Goal: Information Seeking & Learning: Learn about a topic

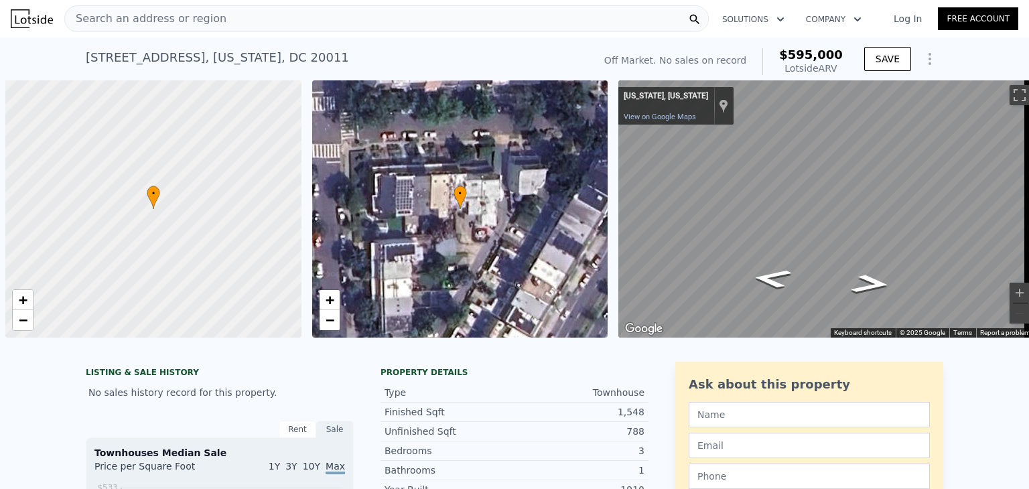
scroll to position [0, 5]
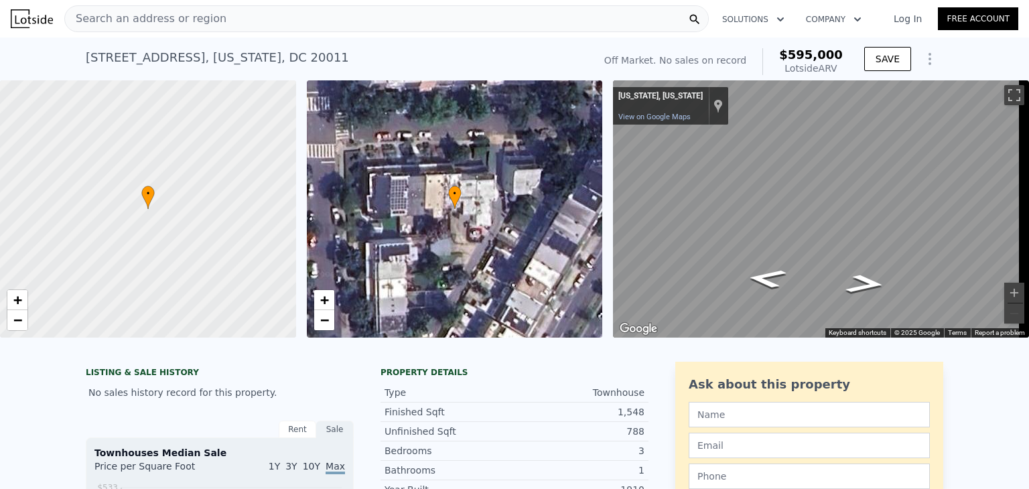
click at [132, 15] on span "Search an address or region" at bounding box center [145, 19] width 161 height 16
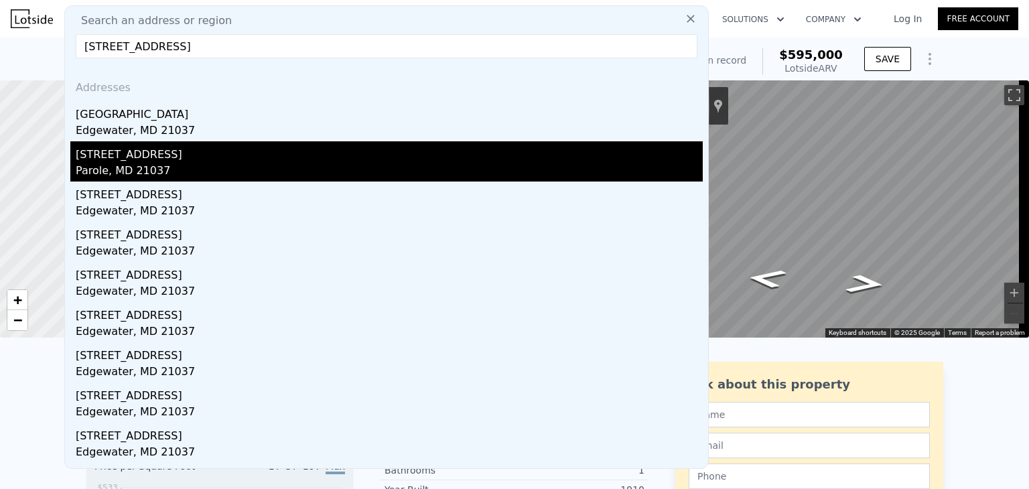
type input "[STREET_ADDRESS]"
click at [198, 147] on div "[STREET_ADDRESS]" at bounding box center [389, 151] width 627 height 21
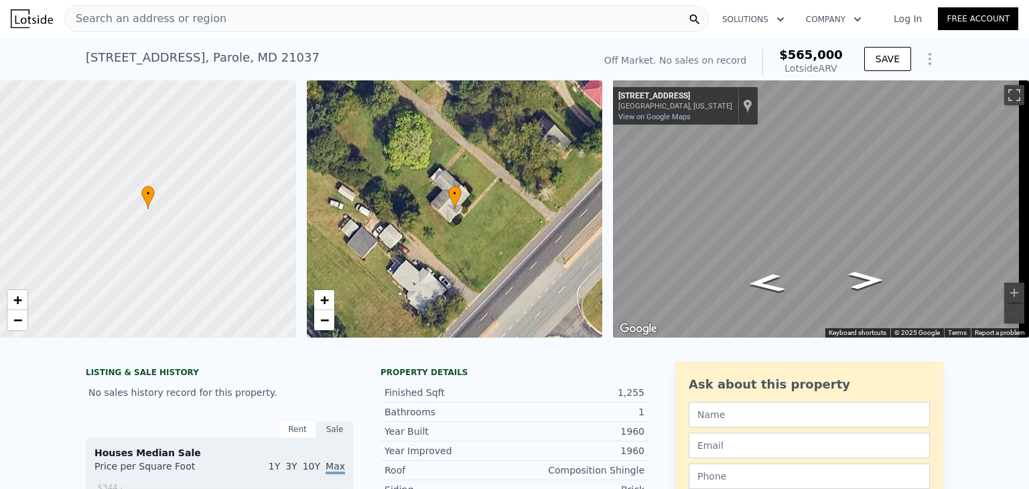
click at [169, 22] on span "Search an address or region" at bounding box center [145, 19] width 161 height 16
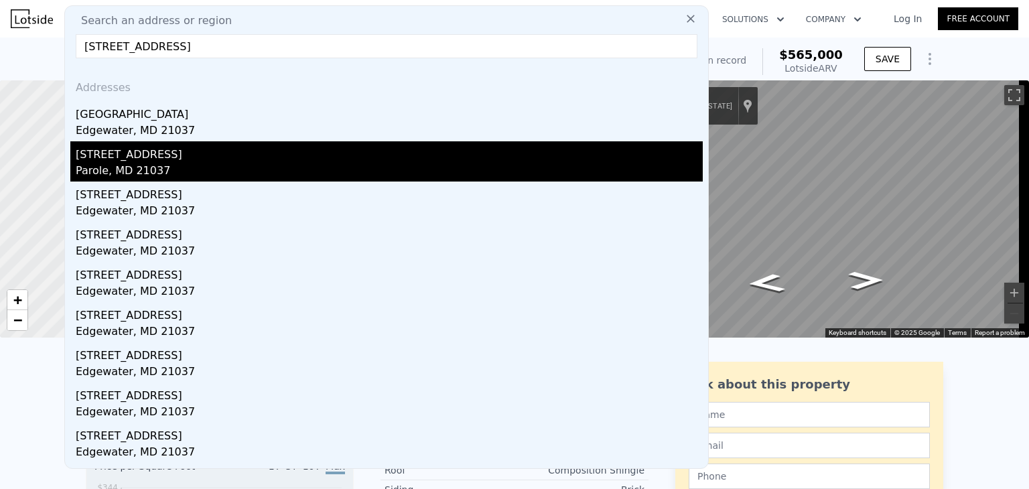
type input "[STREET_ADDRESS]"
click at [172, 151] on div "[STREET_ADDRESS]" at bounding box center [389, 151] width 627 height 21
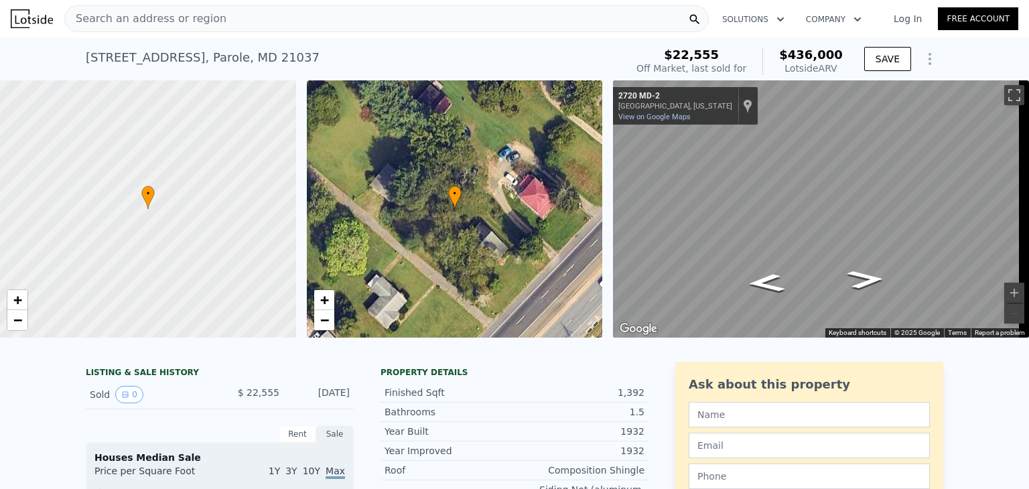
click at [174, 15] on span "Search an address or region" at bounding box center [145, 19] width 161 height 16
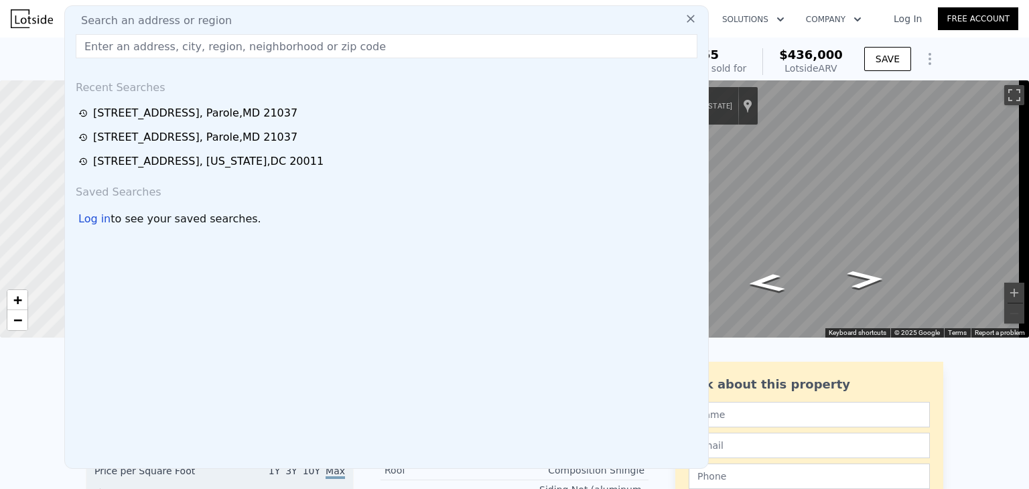
drag, startPoint x: 174, startPoint y: 15, endPoint x: 159, endPoint y: 54, distance: 42.4
click at [159, 54] on input "text" at bounding box center [386, 46] width 621 height 24
paste input "[STREET_ADDRESS]"
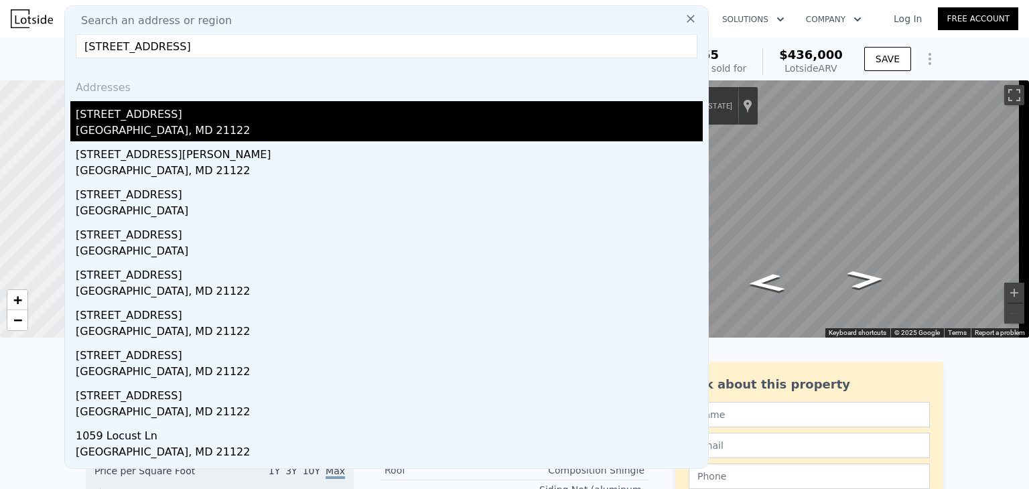
type input "[STREET_ADDRESS]"
click at [177, 119] on div "[STREET_ADDRESS]" at bounding box center [389, 111] width 627 height 21
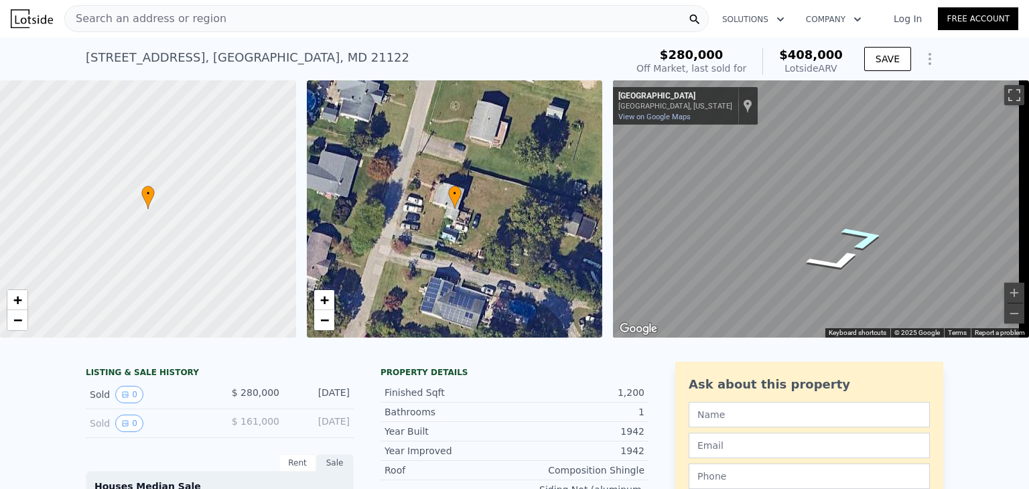
click at [863, 238] on icon "Go West, Mildred Ave" at bounding box center [863, 237] width 83 height 37
click at [137, 19] on span "Search an address or region" at bounding box center [145, 19] width 161 height 16
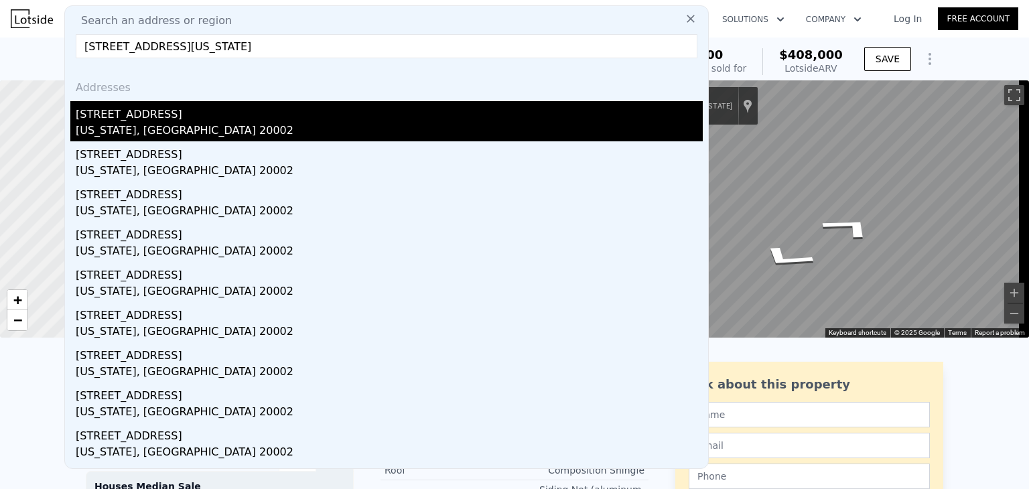
type input "[STREET_ADDRESS][US_STATE]"
click at [177, 115] on div "[STREET_ADDRESS]" at bounding box center [389, 111] width 627 height 21
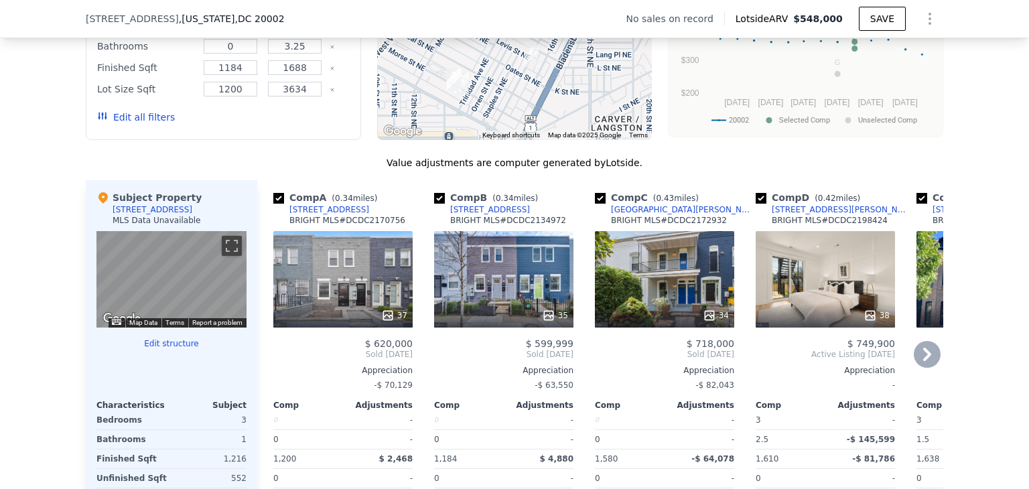
scroll to position [1333, 0]
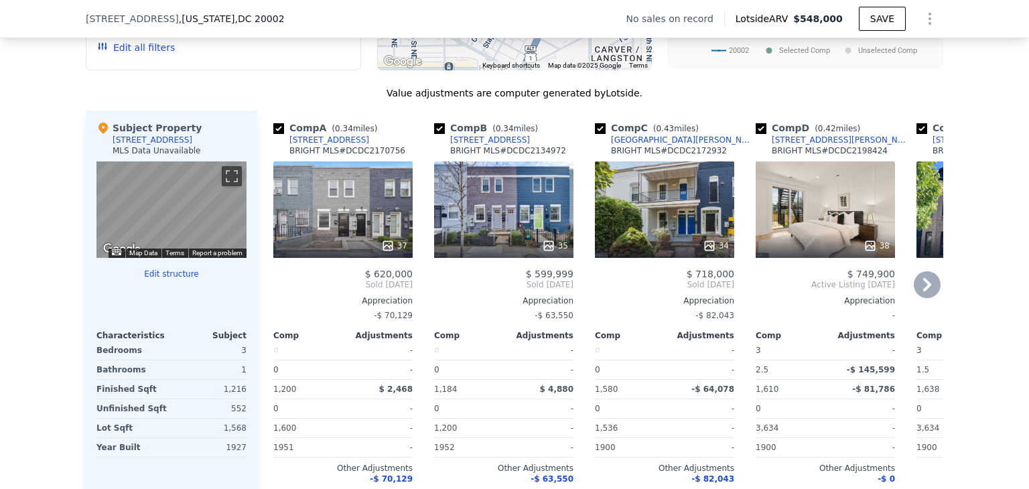
click at [309, 216] on div "37" at bounding box center [342, 209] width 139 height 96
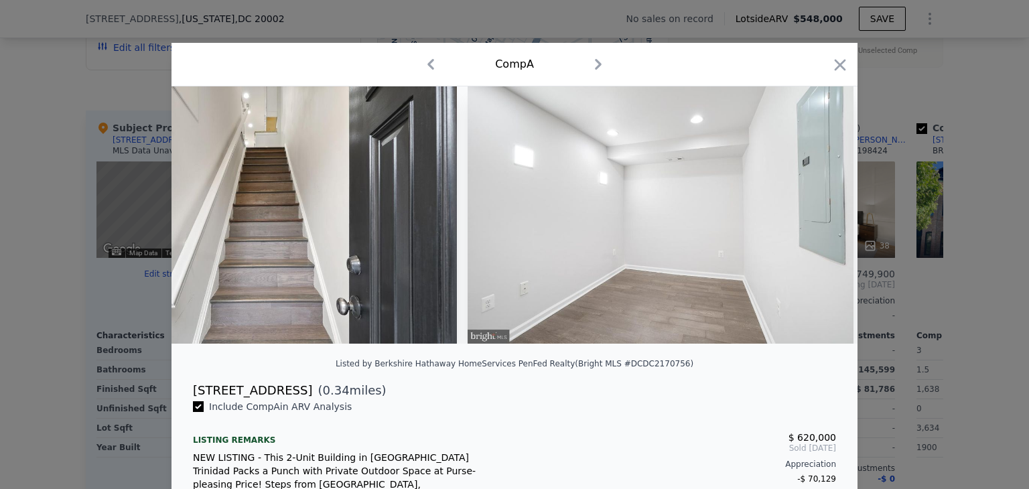
scroll to position [0, 6443]
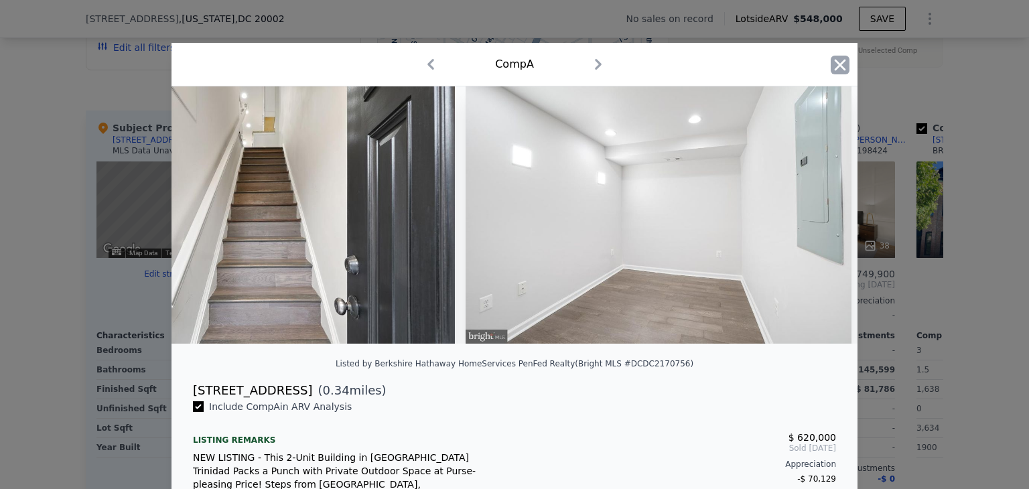
click at [836, 60] on icon "button" at bounding box center [839, 65] width 19 height 19
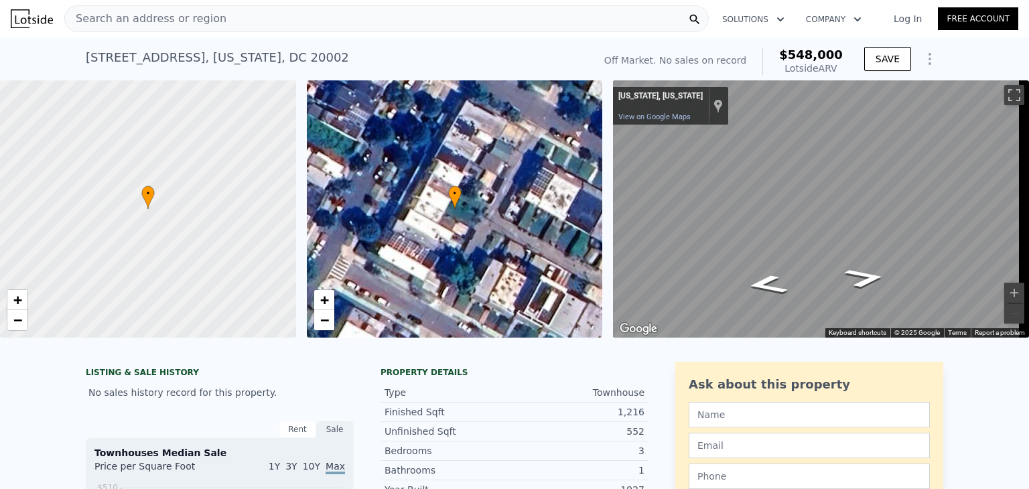
click at [181, 20] on span "Search an address or region" at bounding box center [145, 19] width 161 height 16
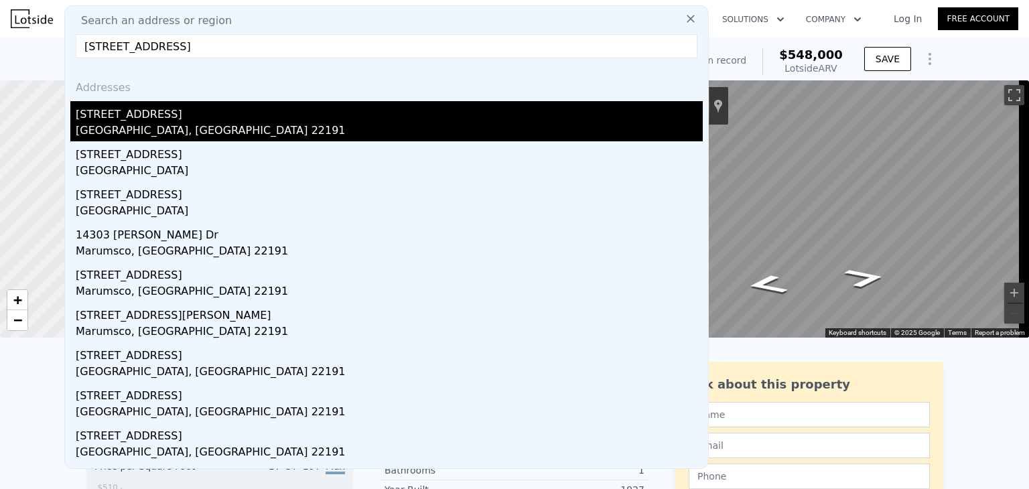
type input "[STREET_ADDRESS]"
click at [214, 105] on div "[STREET_ADDRESS]" at bounding box center [389, 111] width 627 height 21
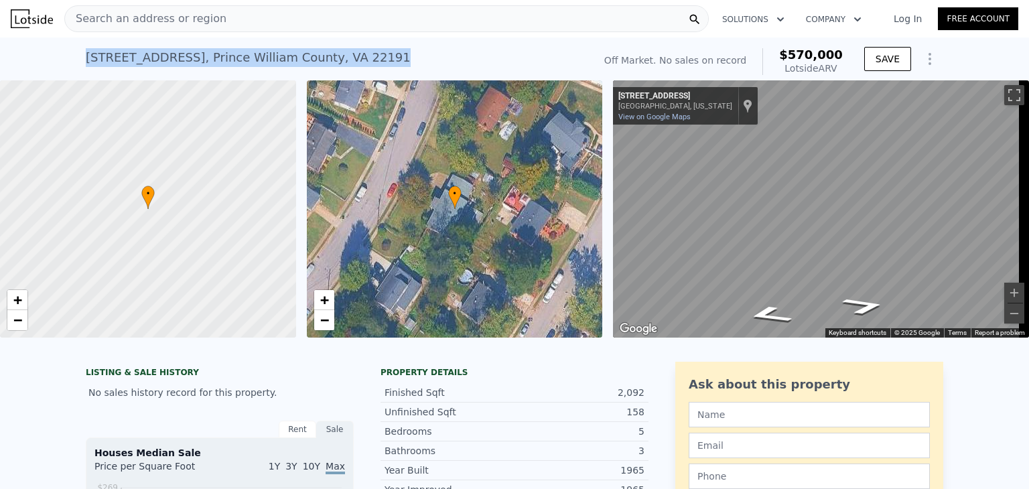
drag, startPoint x: 394, startPoint y: 64, endPoint x: 82, endPoint y: 63, distance: 311.4
click at [86, 63] on div "[STREET_ADDRESS] No sales on record (~ARV $570k )" at bounding box center [337, 62] width 502 height 38
copy div "[STREET_ADDRESS]"
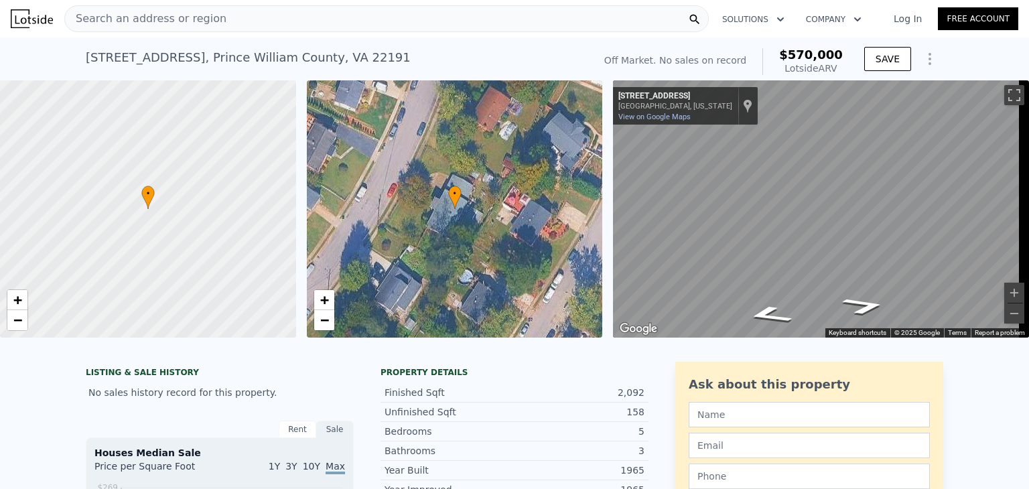
click at [145, 21] on span "Search an address or region" at bounding box center [145, 19] width 161 height 16
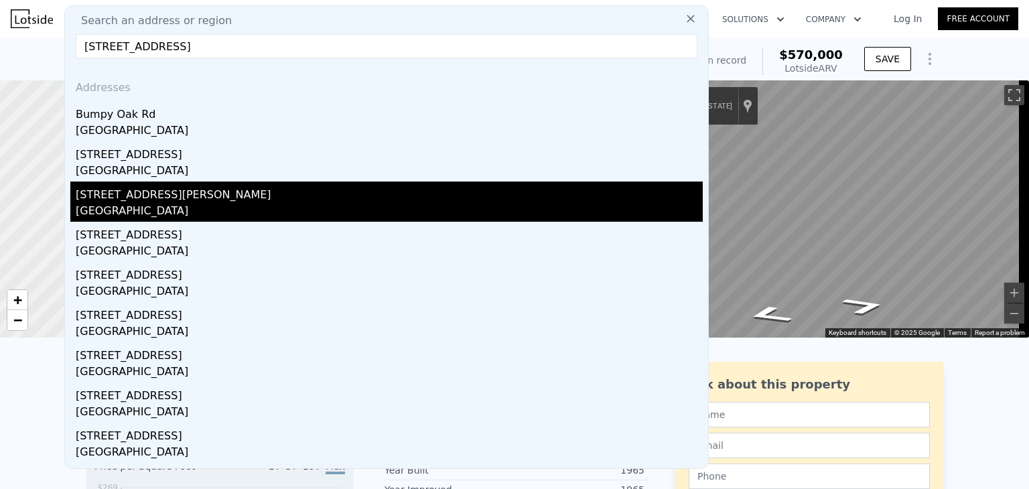
type input "[STREET_ADDRESS]"
click at [206, 194] on div "[STREET_ADDRESS][PERSON_NAME]" at bounding box center [389, 191] width 627 height 21
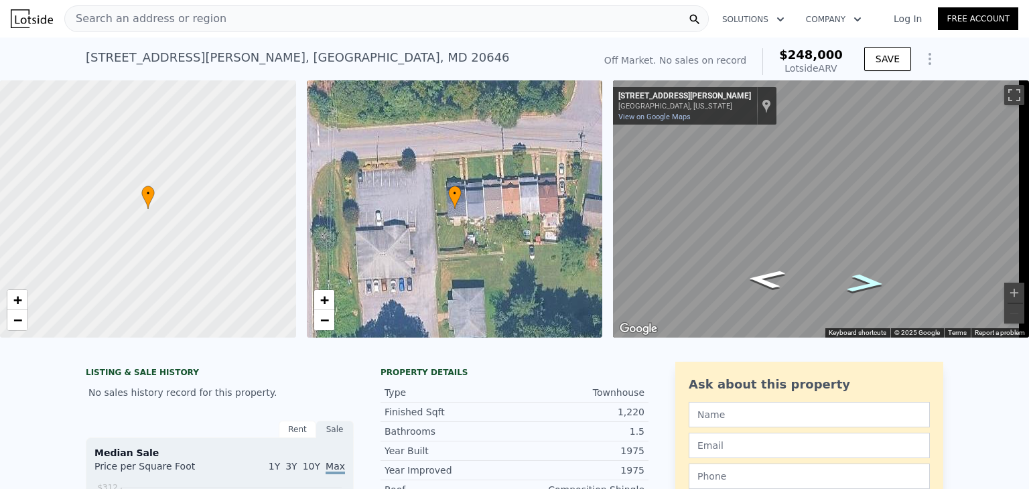
click at [851, 293] on icon "Go West, Glen Albin Rd" at bounding box center [865, 283] width 70 height 28
click at [851, 293] on icon "Go West, Glen Albin Rd" at bounding box center [865, 283] width 71 height 28
click at [864, 275] on icon "Go West, Glen Albin Rd" at bounding box center [866, 283] width 72 height 28
click at [869, 286] on icon "Go West, Glen Albin Rd" at bounding box center [866, 283] width 72 height 28
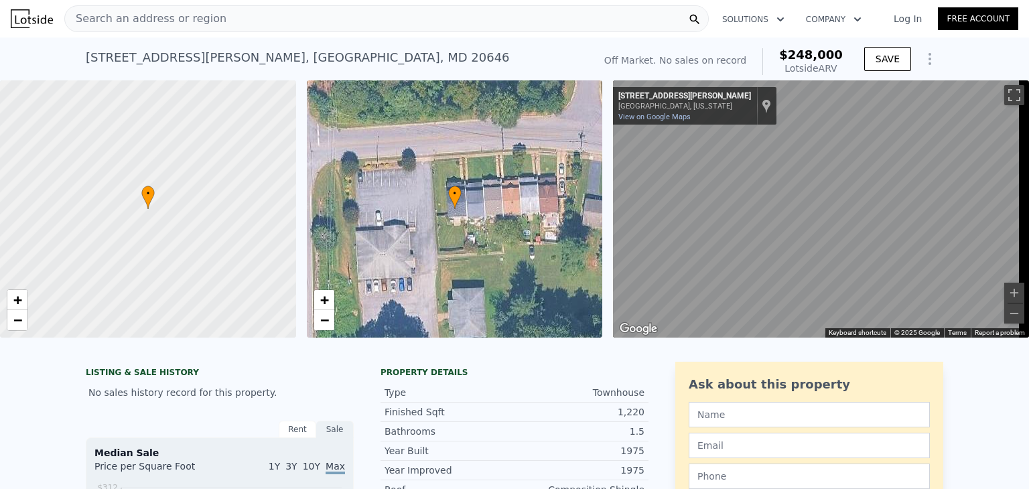
click at [608, 267] on div "← Move left → Move right ↑ Move up ↓ Move down + Zoom in - Zoom out [US_STATE],…" at bounding box center [815, 208] width 416 height 257
click at [149, 24] on span "Search an address or region" at bounding box center [145, 19] width 161 height 16
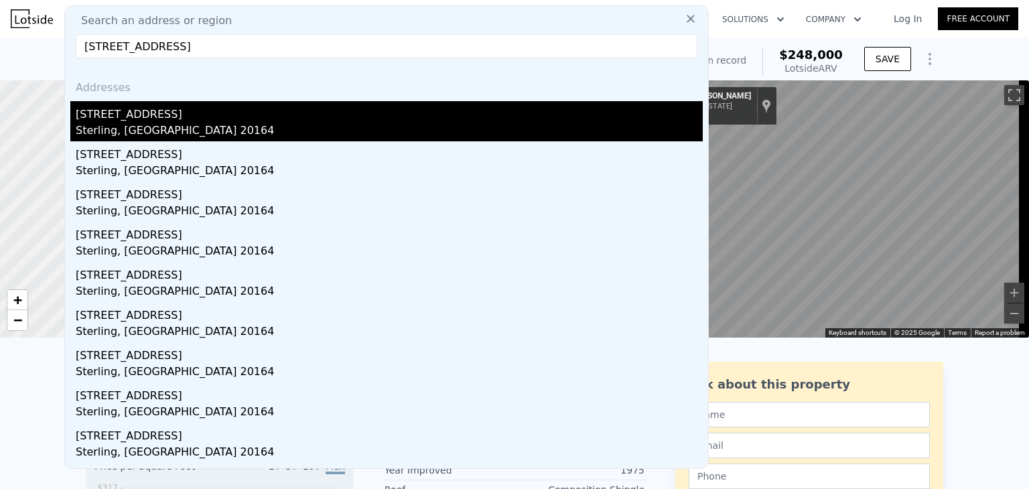
type input "[STREET_ADDRESS]"
click at [163, 113] on div "[STREET_ADDRESS]" at bounding box center [389, 111] width 627 height 21
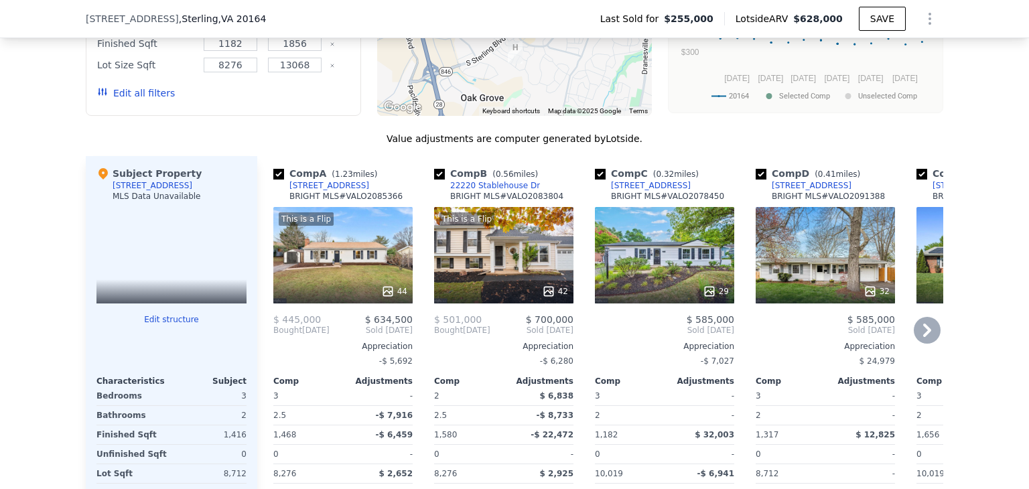
type input "2"
type input "1385"
type input "1453"
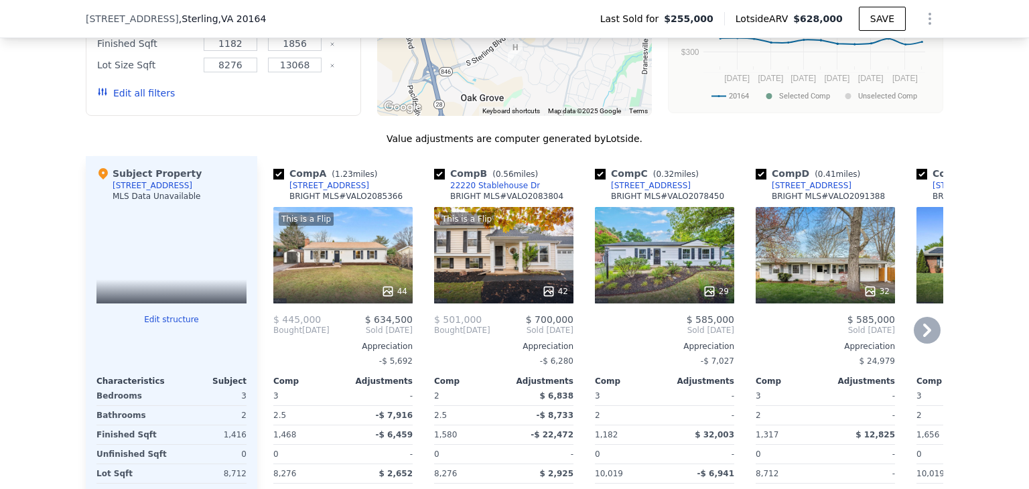
type input "3255"
type input "6727"
type input "$ 248,000"
type input "4"
type input "$ 30,001"
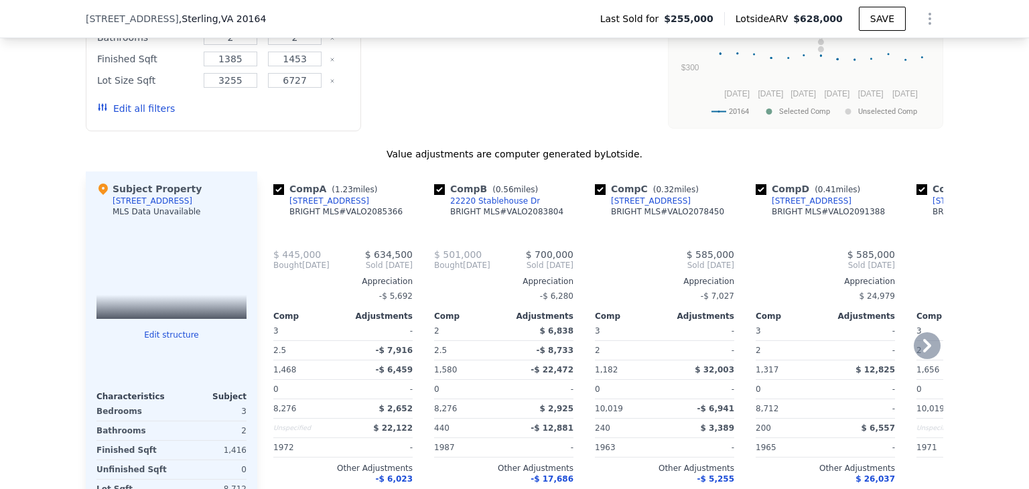
type input "5"
type input "1"
type input "3"
type input "1182"
type input "1856"
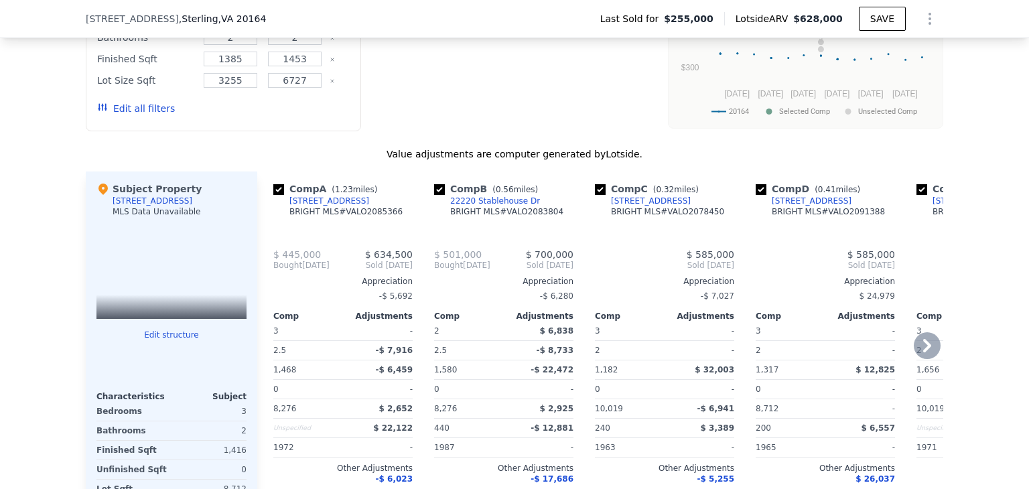
type input "8276"
type input "13068"
type input "$ 628,000"
type input "5"
type input "$ 319,033"
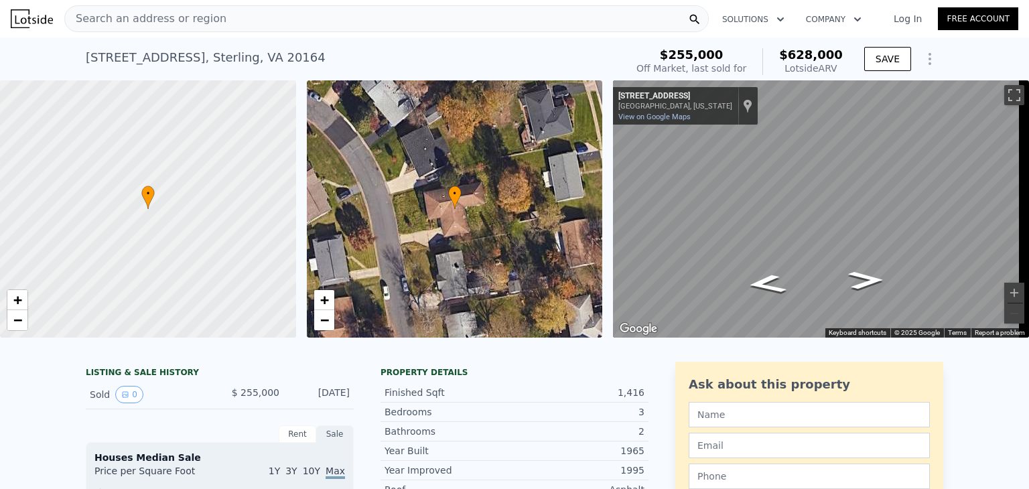
click at [238, 20] on div "Search an address or region" at bounding box center [386, 18] width 644 height 27
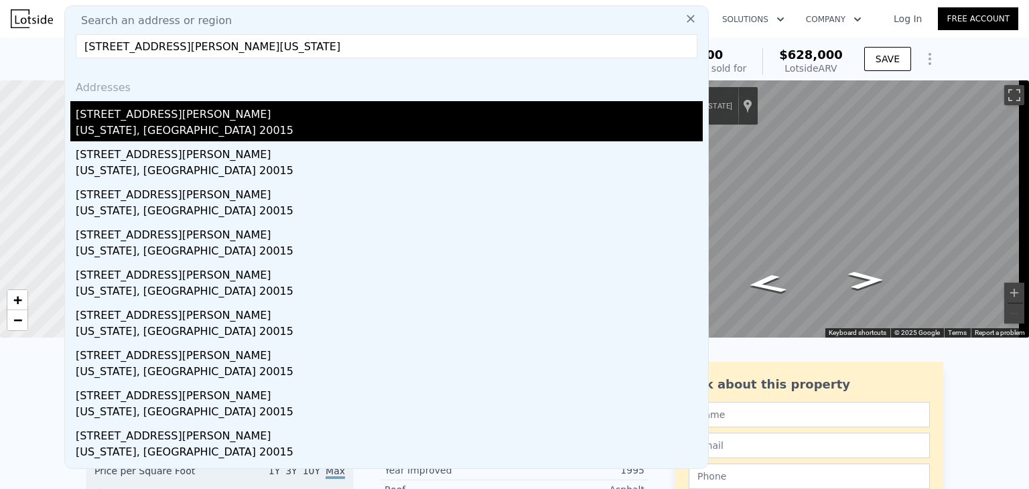
type input "[STREET_ADDRESS][PERSON_NAME][US_STATE]"
click at [254, 116] on div "[STREET_ADDRESS][PERSON_NAME]" at bounding box center [389, 111] width 627 height 21
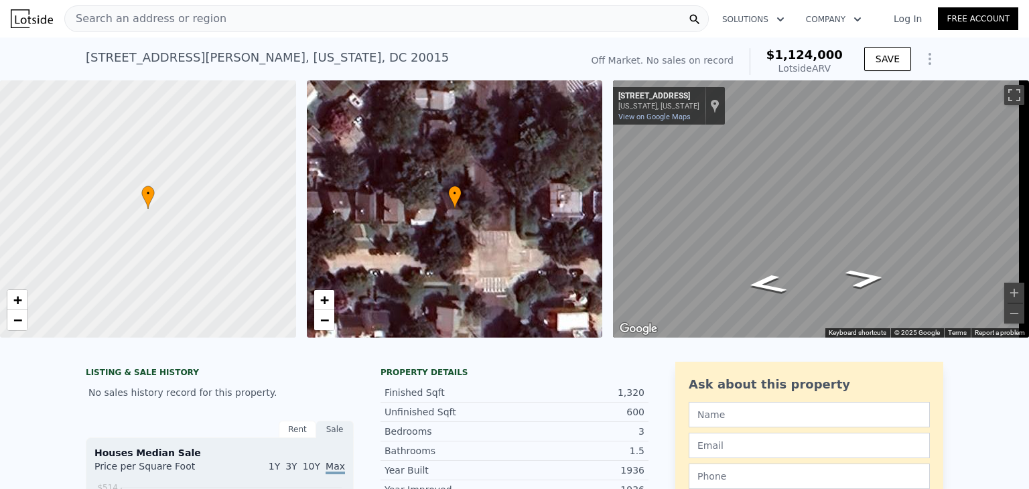
click at [206, 26] on span "Search an address or region" at bounding box center [145, 19] width 161 height 16
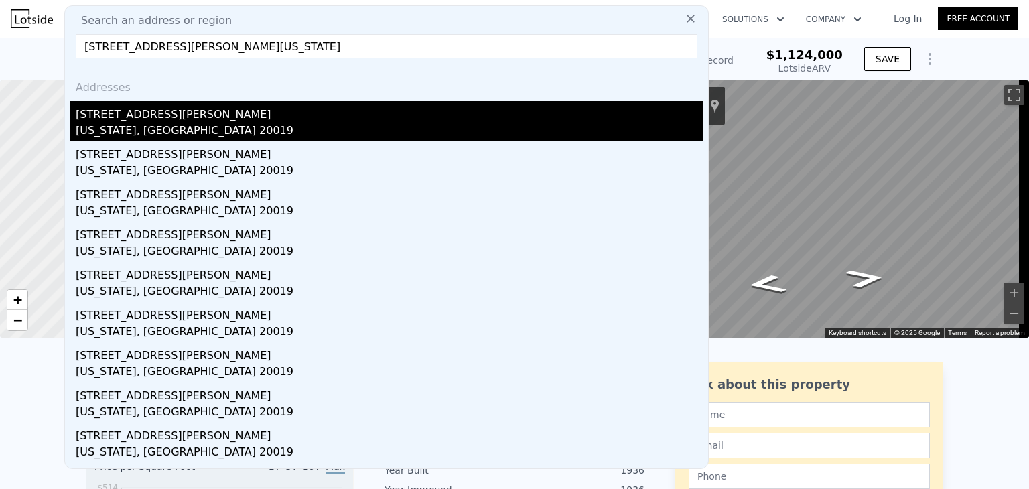
type input "[STREET_ADDRESS][PERSON_NAME][US_STATE]"
click at [181, 112] on div "[STREET_ADDRESS][PERSON_NAME]" at bounding box center [389, 111] width 627 height 21
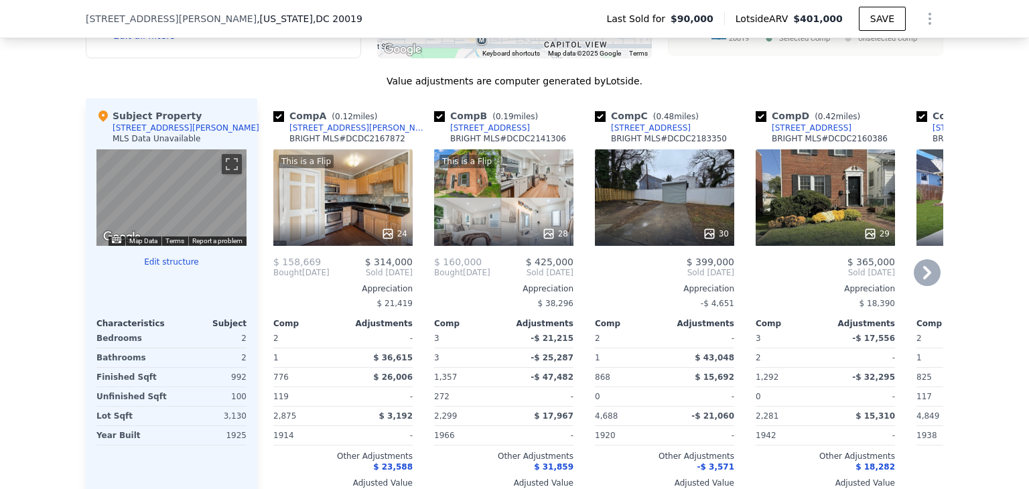
scroll to position [0, 46]
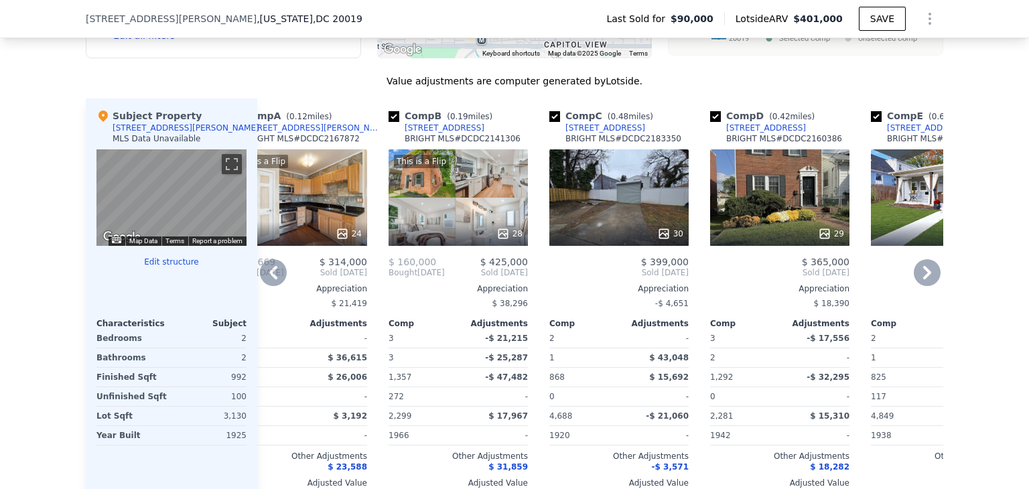
click at [445, 386] on div "1,357" at bounding box center [421, 377] width 67 height 19
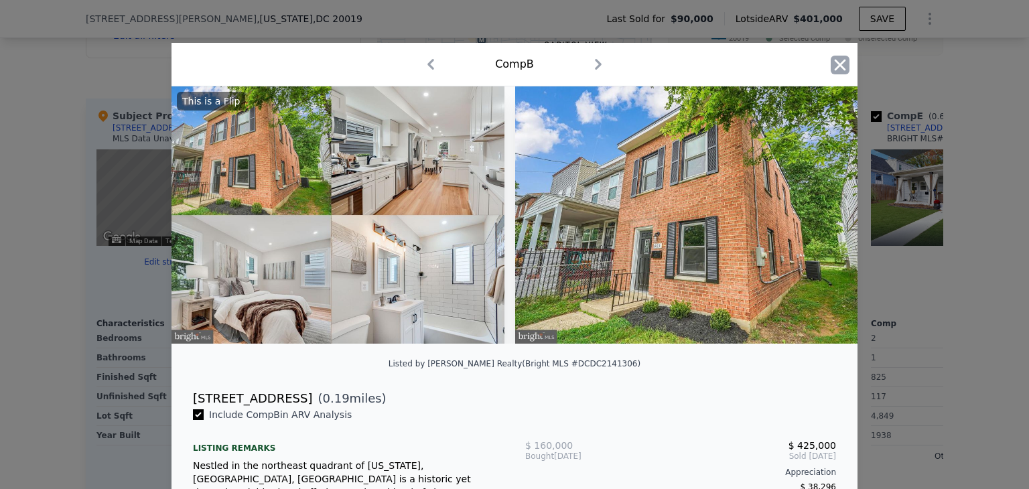
click at [830, 72] on icon "button" at bounding box center [839, 65] width 19 height 19
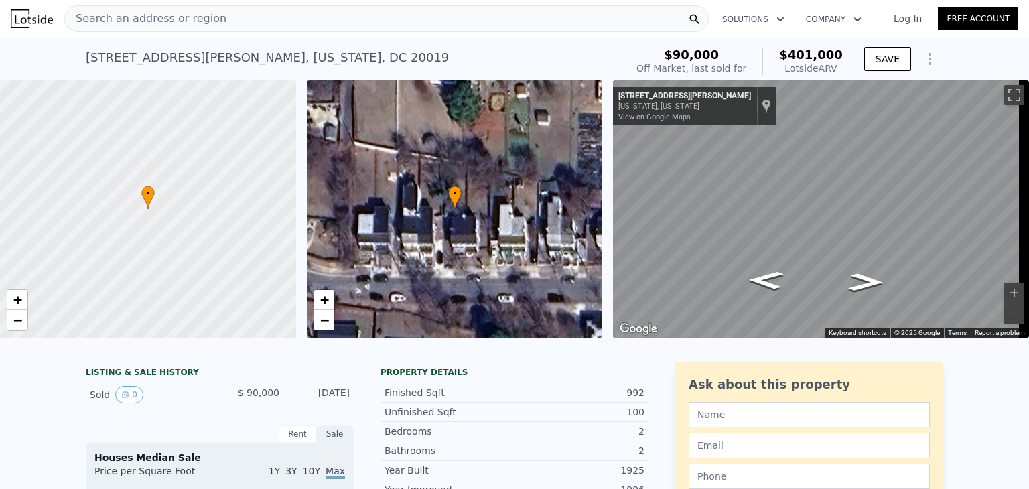
click at [212, 19] on div "Search an address or region" at bounding box center [386, 18] width 644 height 27
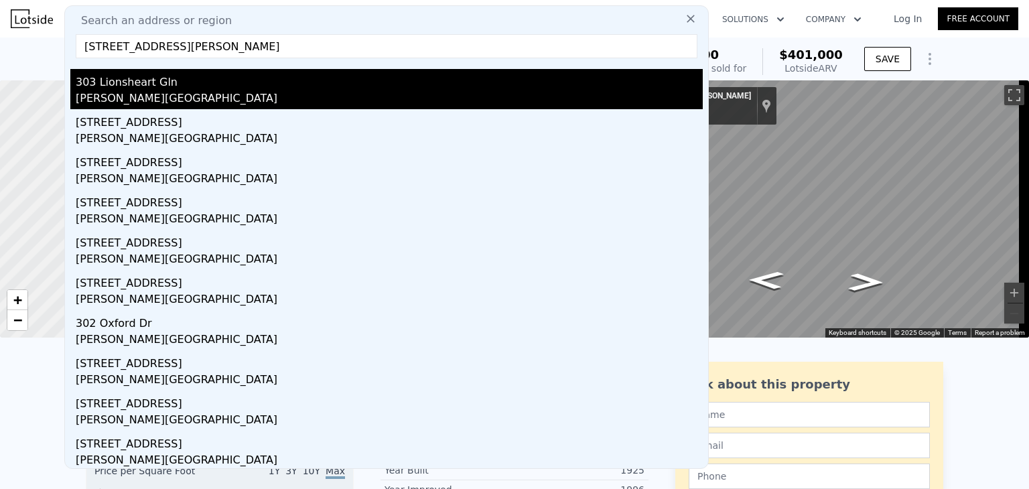
scroll to position [35, 0]
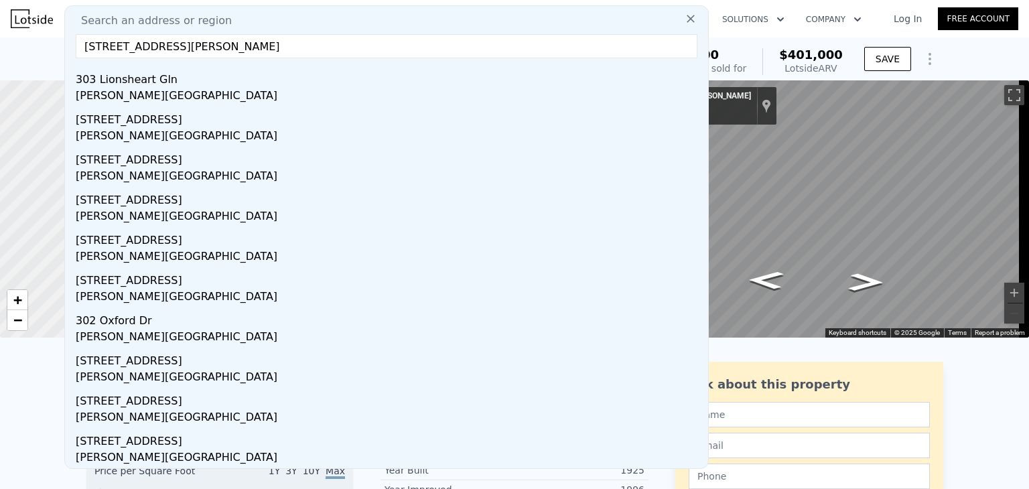
type input "[STREET_ADDRESS][PERSON_NAME]"
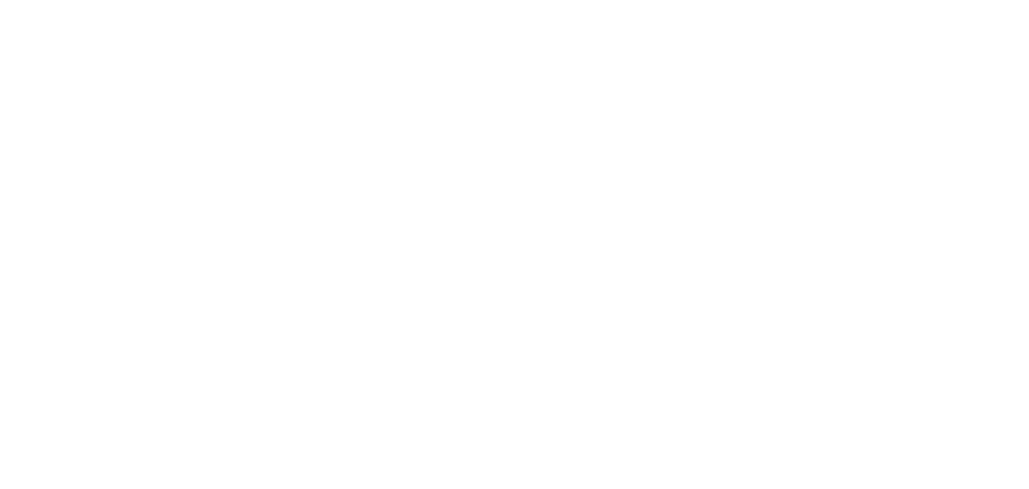
click at [451, 219] on div at bounding box center [514, 244] width 1029 height 489
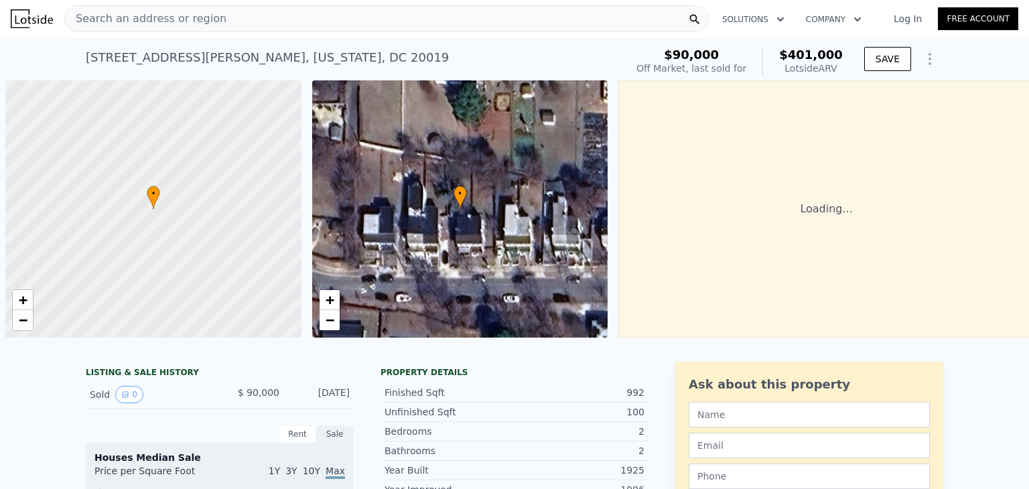
scroll to position [0, 5]
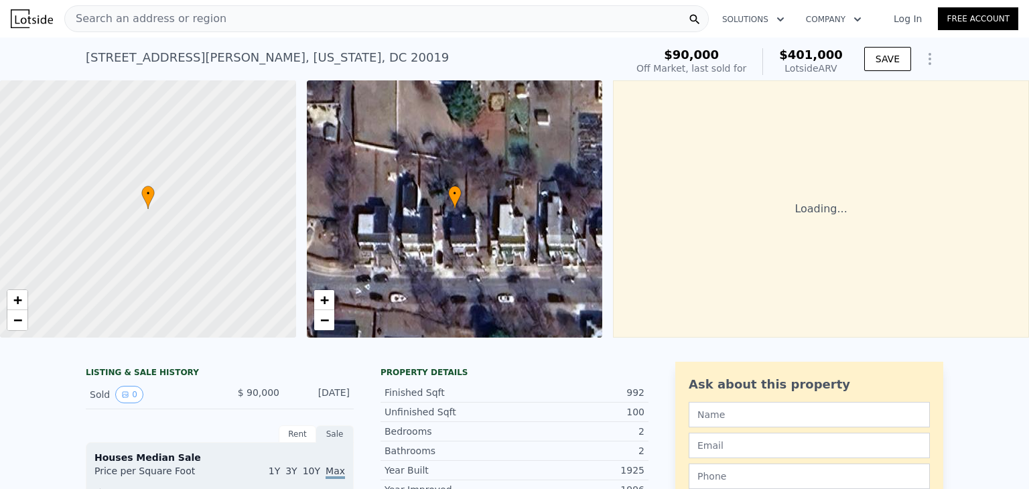
click at [123, 14] on span "Search an address or region" at bounding box center [145, 19] width 161 height 16
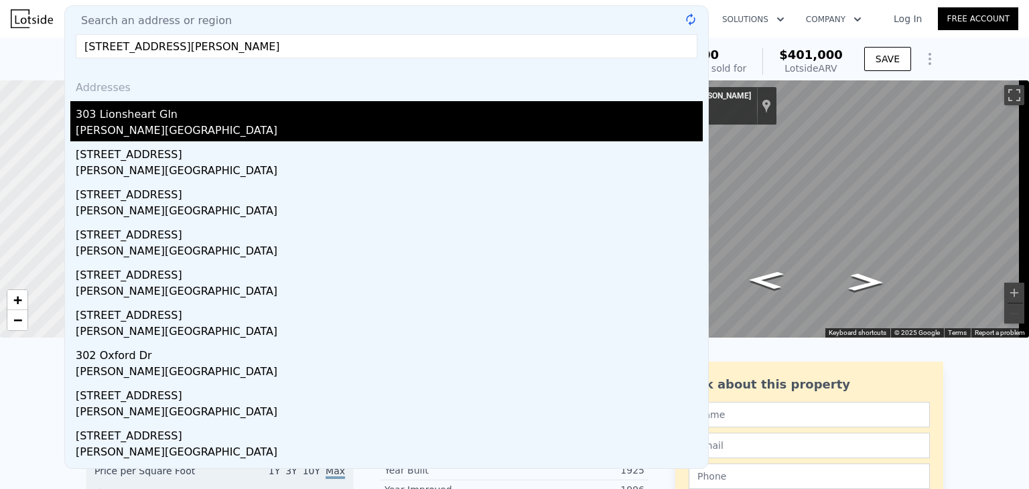
type input "[STREET_ADDRESS][PERSON_NAME]"
click at [147, 119] on div "303 Lionsheart Gln" at bounding box center [389, 111] width 627 height 21
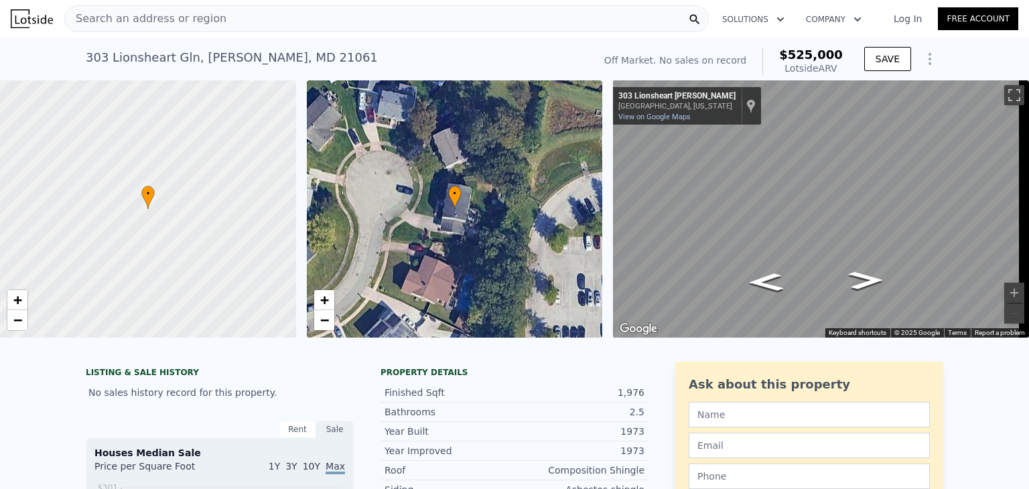
click at [149, 21] on span "Search an address or region" at bounding box center [145, 19] width 161 height 16
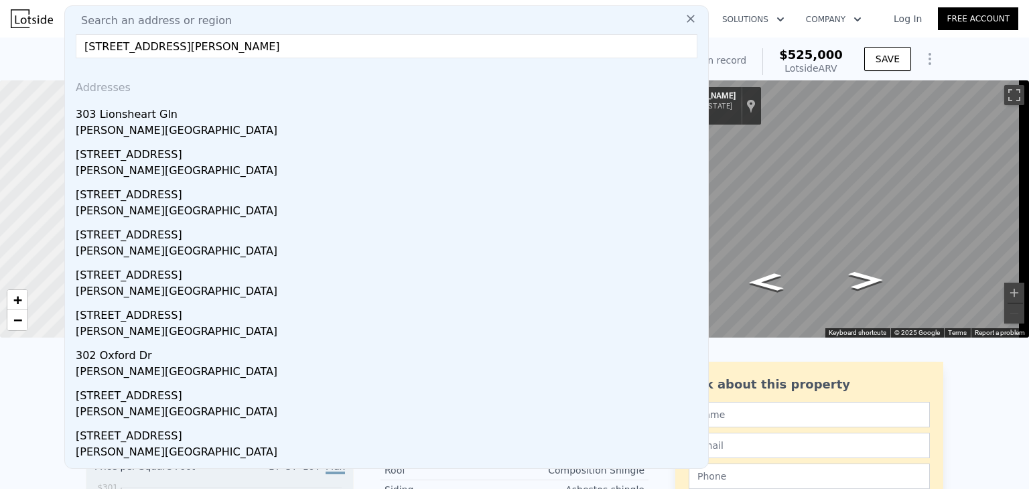
click at [232, 50] on input "[STREET_ADDRESS][PERSON_NAME]" at bounding box center [386, 46] width 621 height 24
paste input "2311 Olson St #102, Temple Hills, MD 20748"
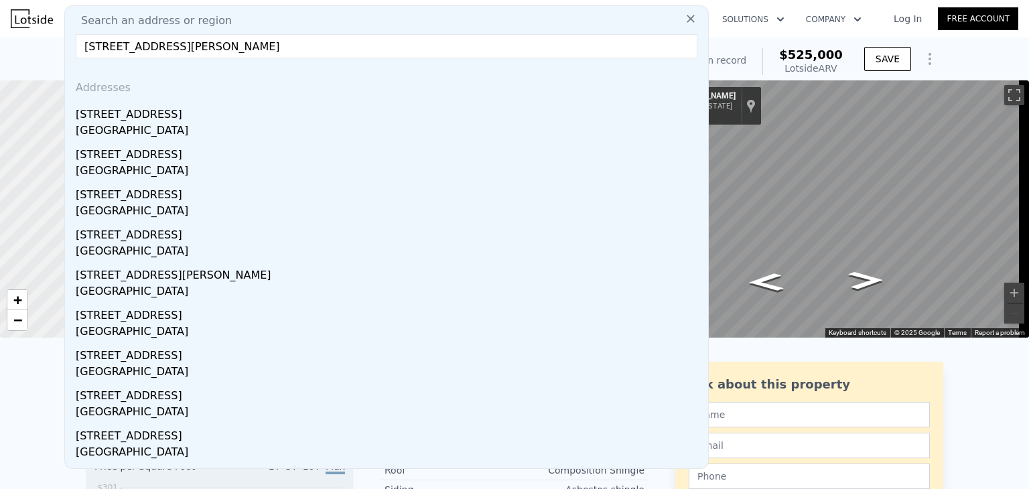
type input "2311 Olson St #102, Temple Hills, MD 20748"
